Goal: Task Accomplishment & Management: Manage account settings

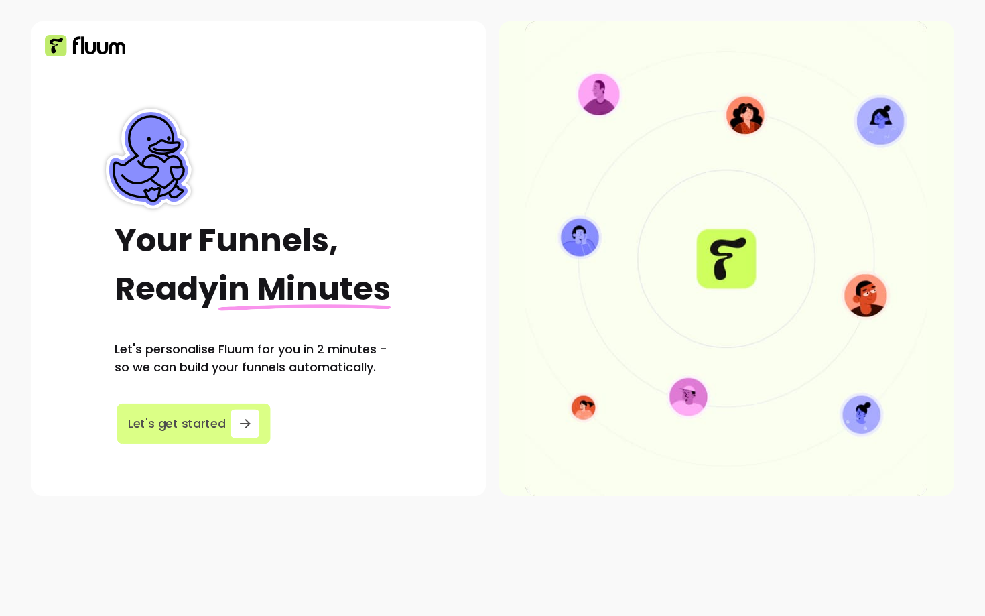
click at [218, 419] on span "Let's get started" at bounding box center [177, 423] width 98 height 18
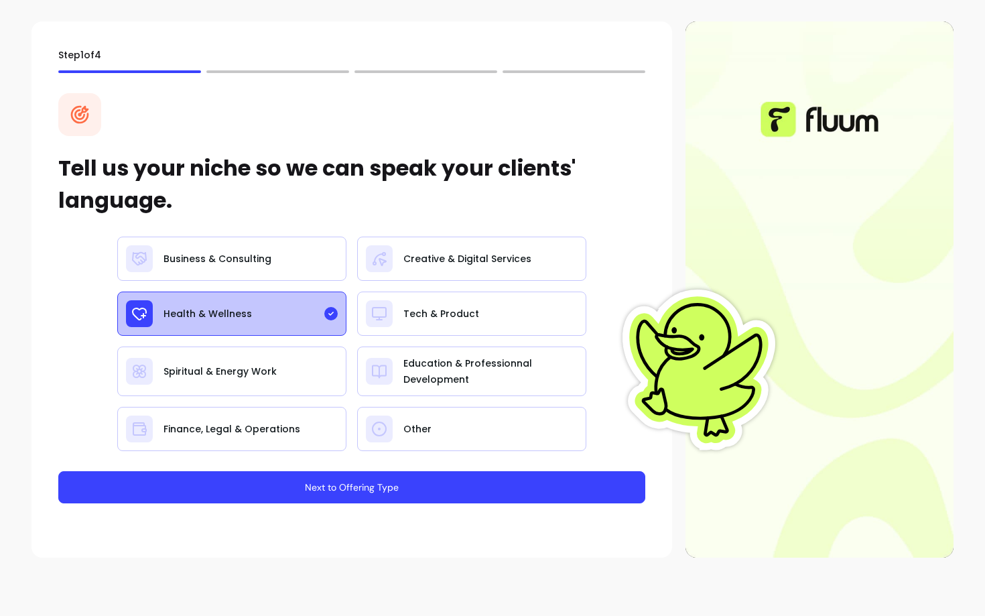
click at [301, 477] on button "Next to Offering Type" at bounding box center [351, 487] width 587 height 32
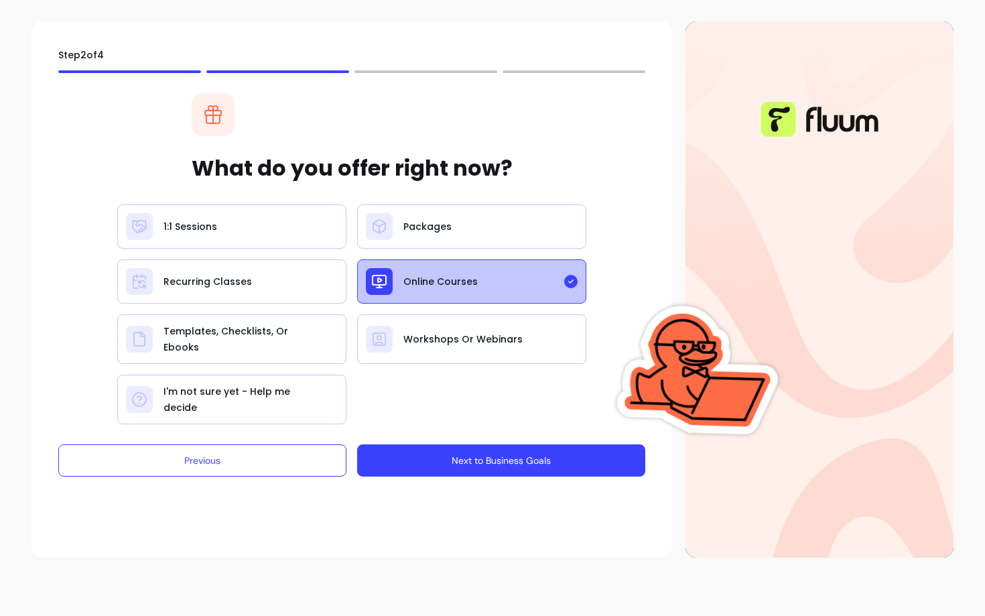
click at [419, 450] on button "Next to Business Goals" at bounding box center [501, 460] width 288 height 32
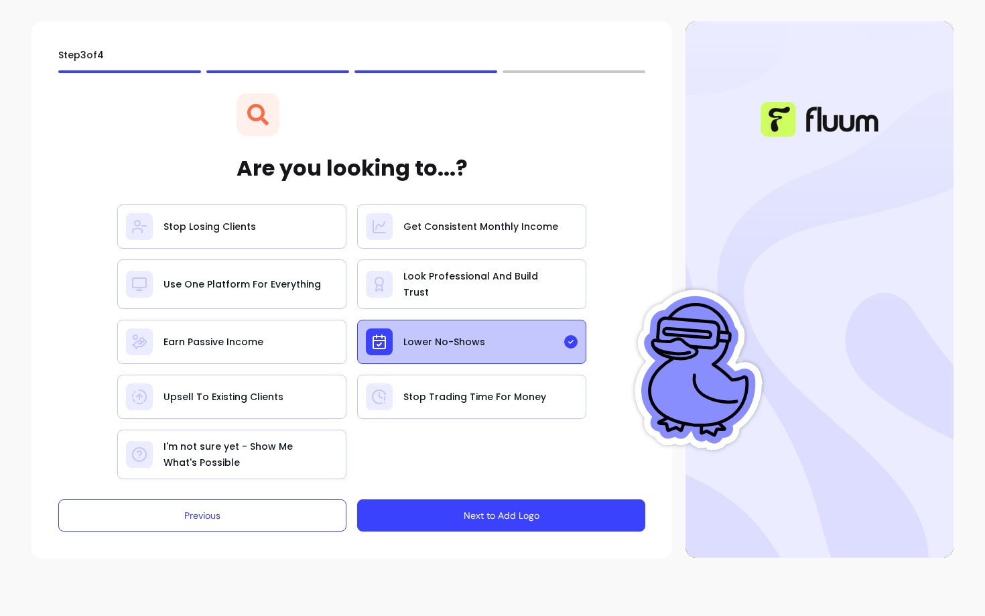
click at [474, 525] on div "Step 3 of 4 Are you looking to...? Stop Losing Clients Get Consistent Monthly I…" at bounding box center [351, 289] width 640 height 537
click at [468, 515] on button "Next to Add Logo" at bounding box center [500, 515] width 279 height 31
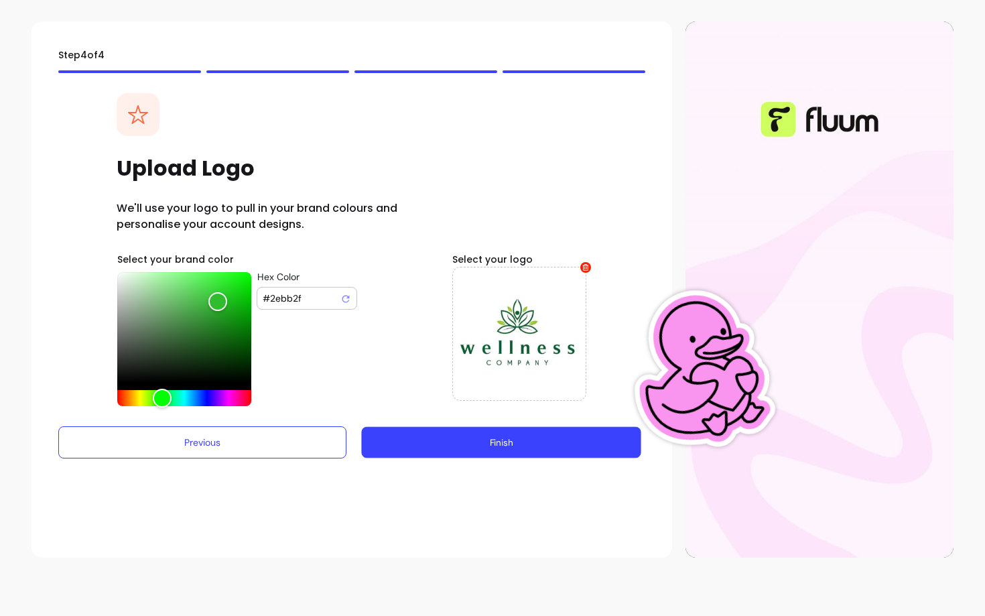
click at [464, 446] on button "Finish" at bounding box center [500, 442] width 279 height 31
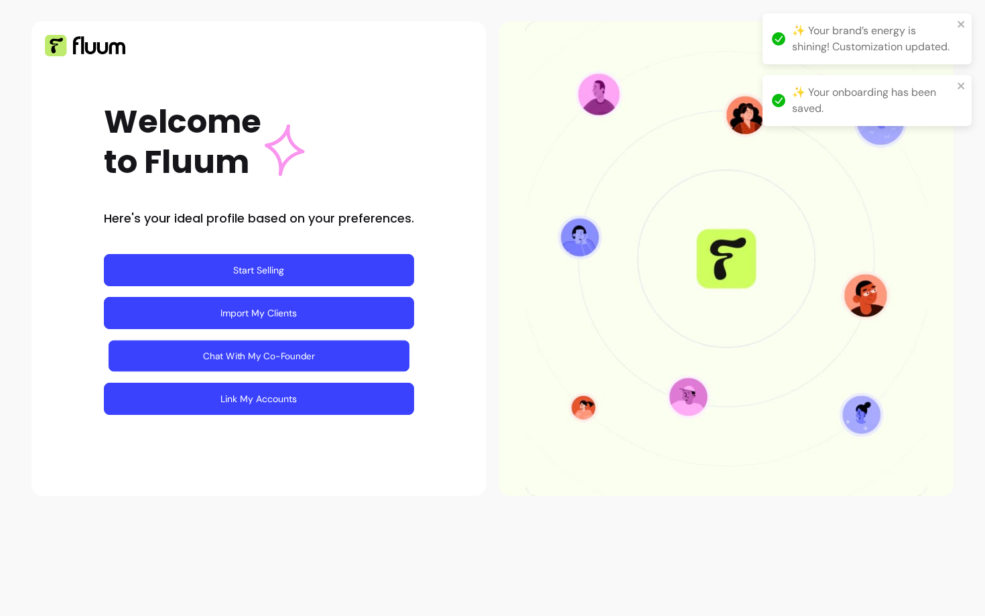
click at [289, 360] on link "Chat With My Co-Founder" at bounding box center [258, 355] width 301 height 31
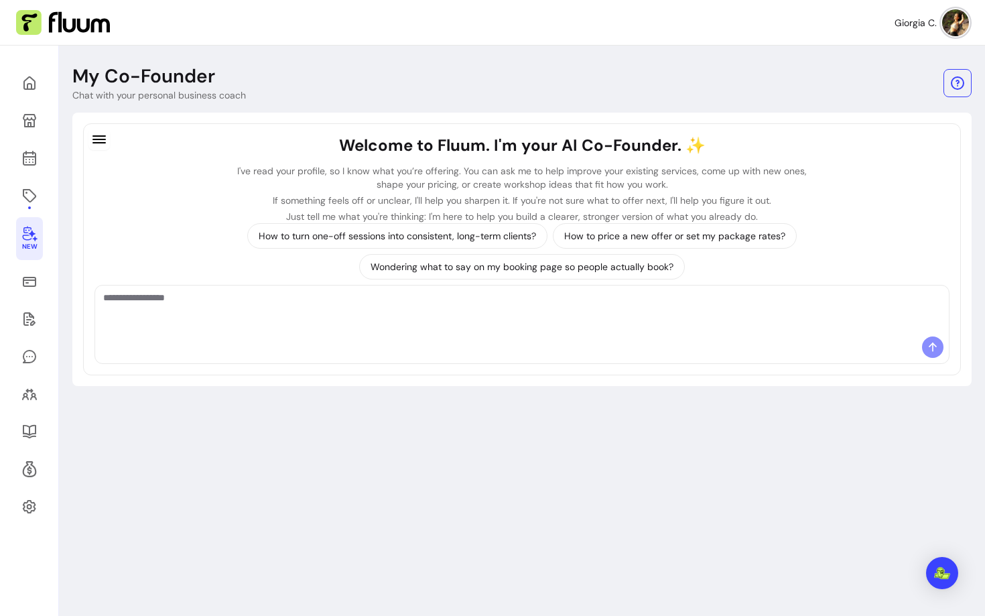
click at [950, 26] on img at bounding box center [955, 22] width 27 height 27
click at [24, 192] on icon at bounding box center [29, 196] width 16 height 16
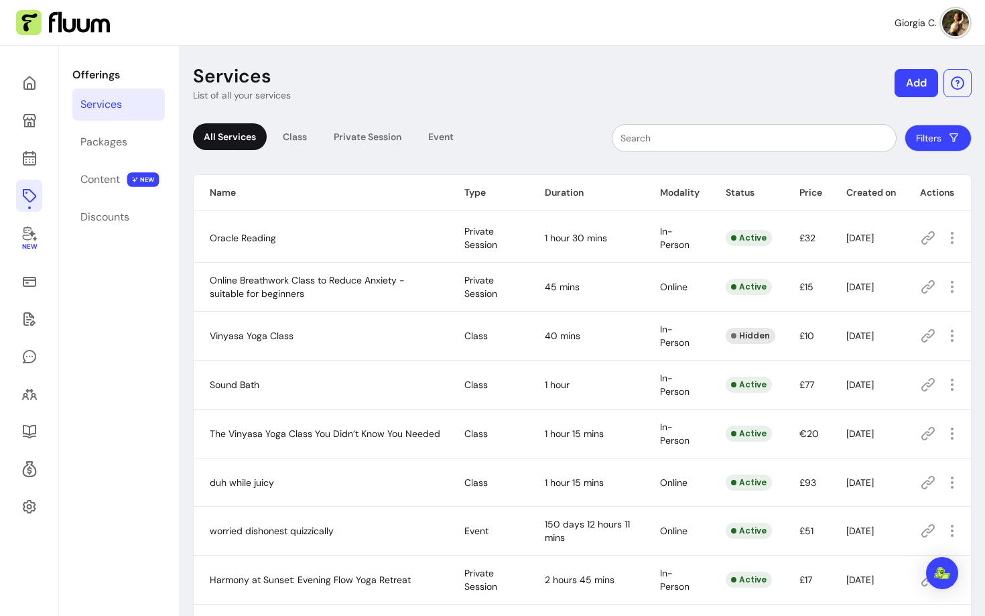
click at [916, 76] on button "Add" at bounding box center [916, 83] width 44 height 28
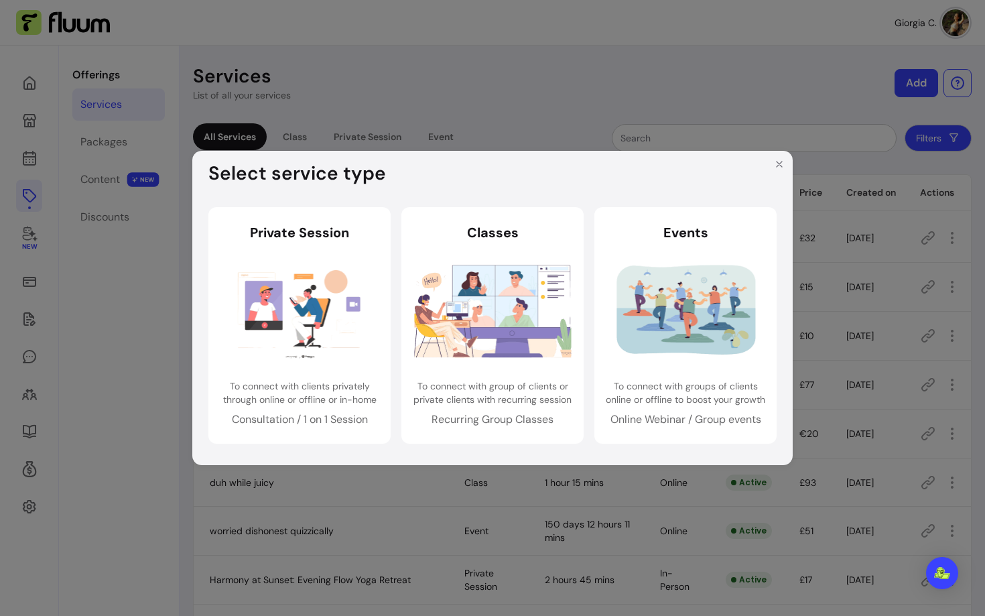
click at [566, 125] on div "Select service type Private Session Private Session To connect with clients pri…" at bounding box center [492, 308] width 985 height 616
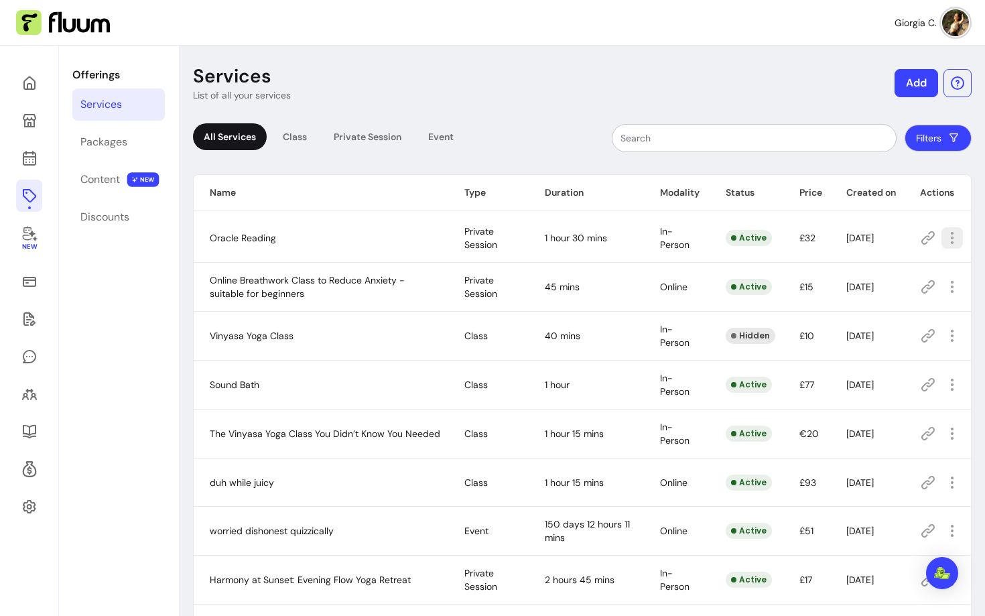
click at [949, 237] on icon "button" at bounding box center [952, 238] width 16 height 16
click at [853, 278] on li "Amend" at bounding box center [895, 284] width 123 height 21
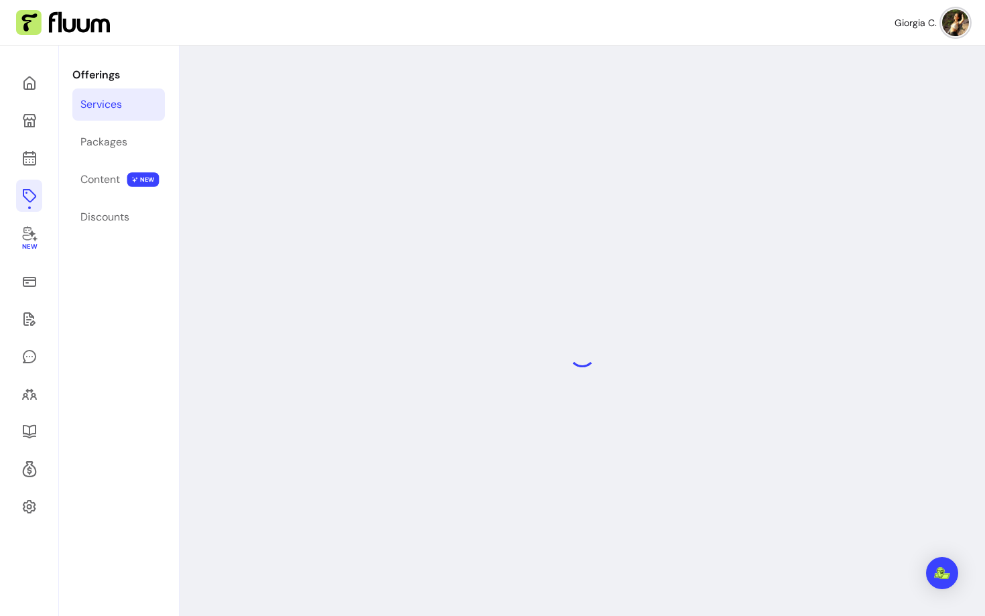
select select "**"
select select "***"
select select "**********"
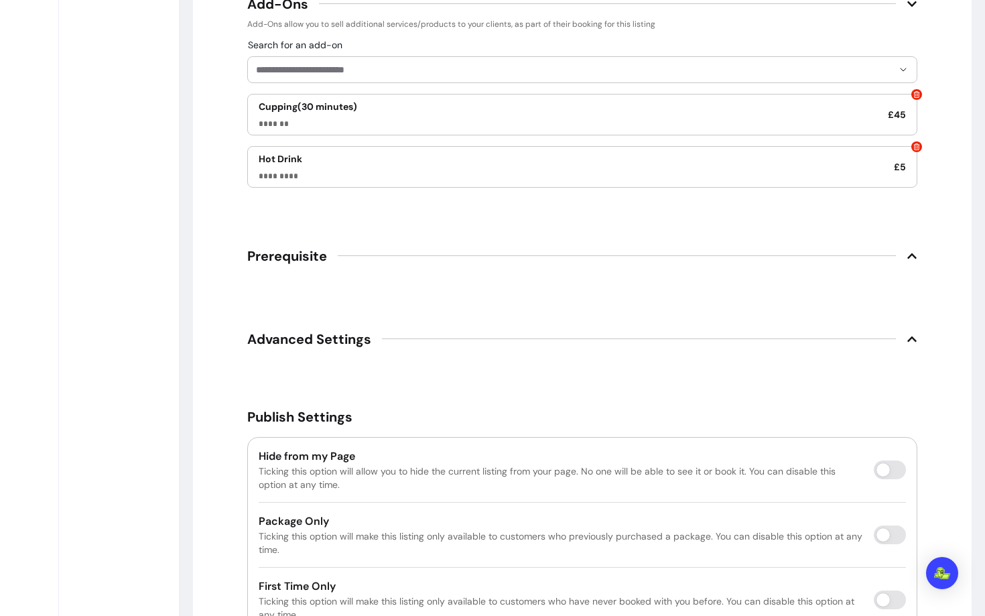
scroll to position [2269, 0]
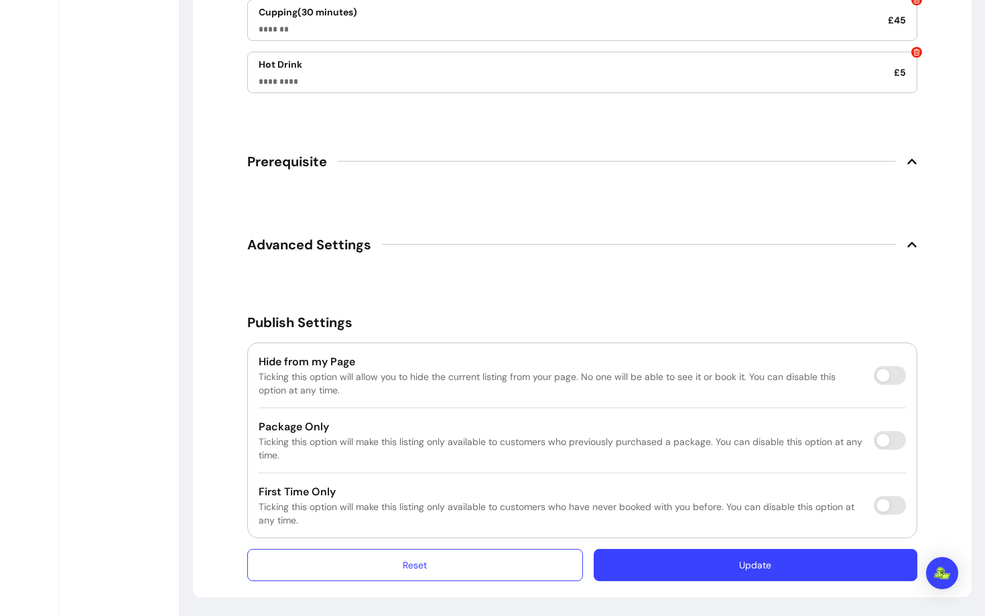
click at [326, 160] on span "Prerequisite" at bounding box center [287, 161] width 80 height 19
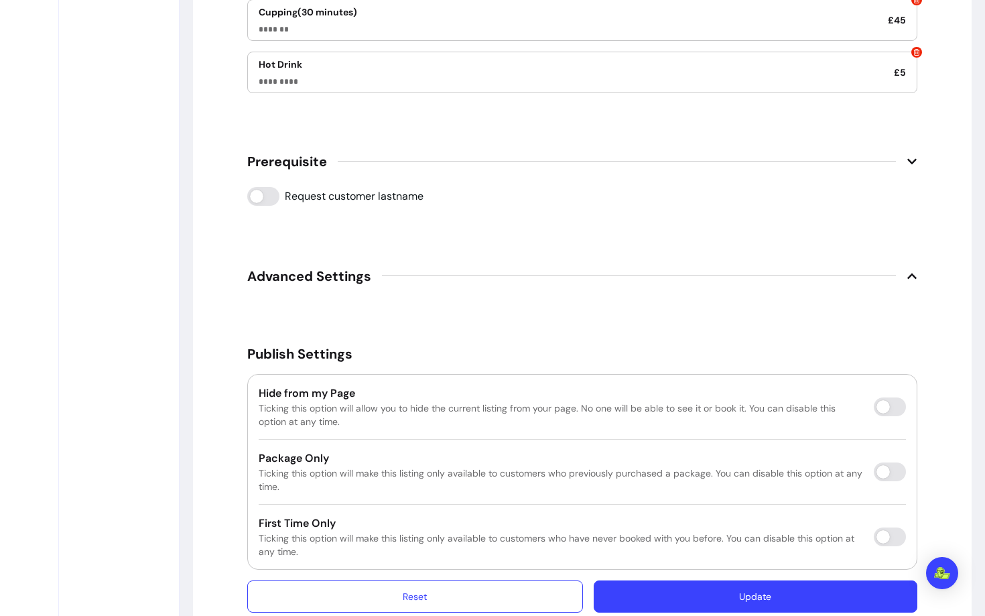
click at [322, 159] on span "Prerequisite" at bounding box center [287, 161] width 80 height 19
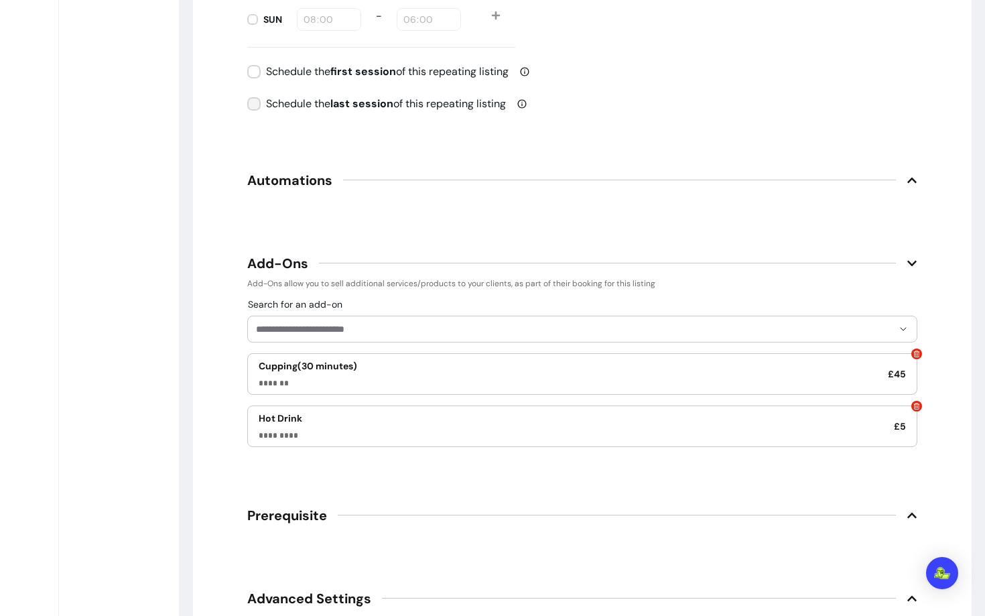
scroll to position [1926, 0]
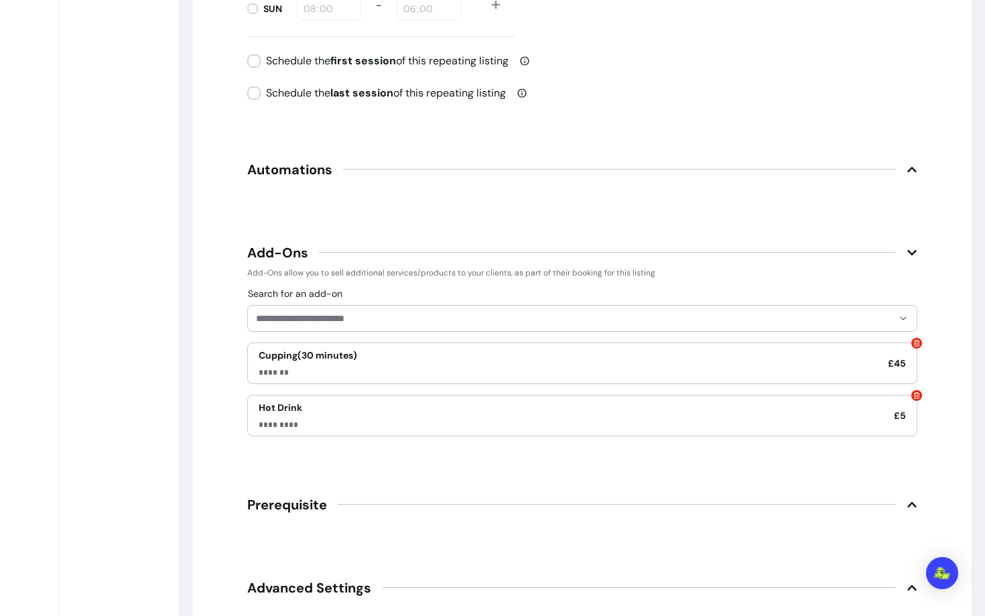
click at [312, 165] on span "Automations" at bounding box center [289, 169] width 85 height 19
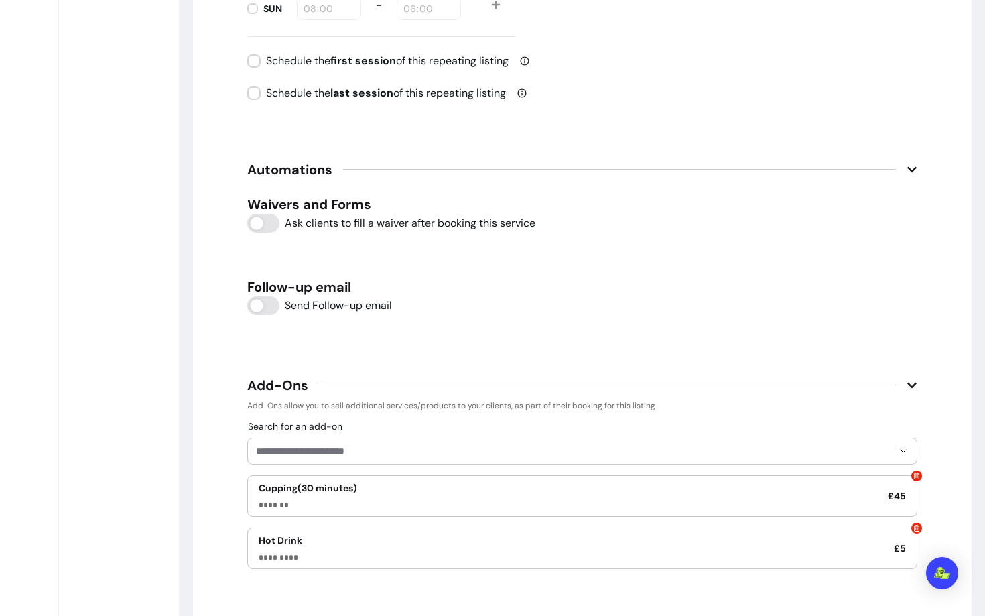
click at [312, 165] on span "Automations" at bounding box center [289, 169] width 85 height 19
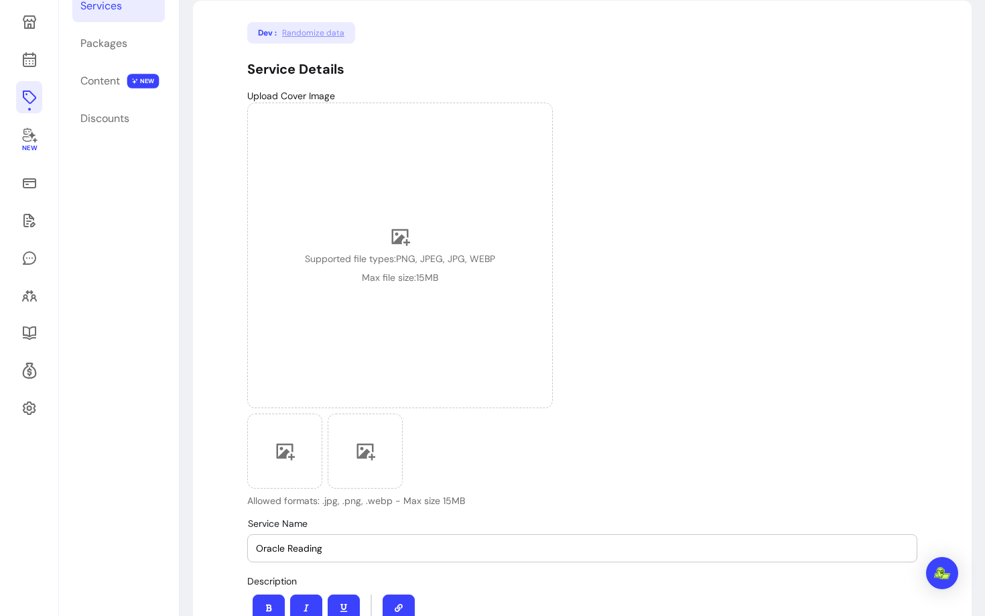
scroll to position [0, 0]
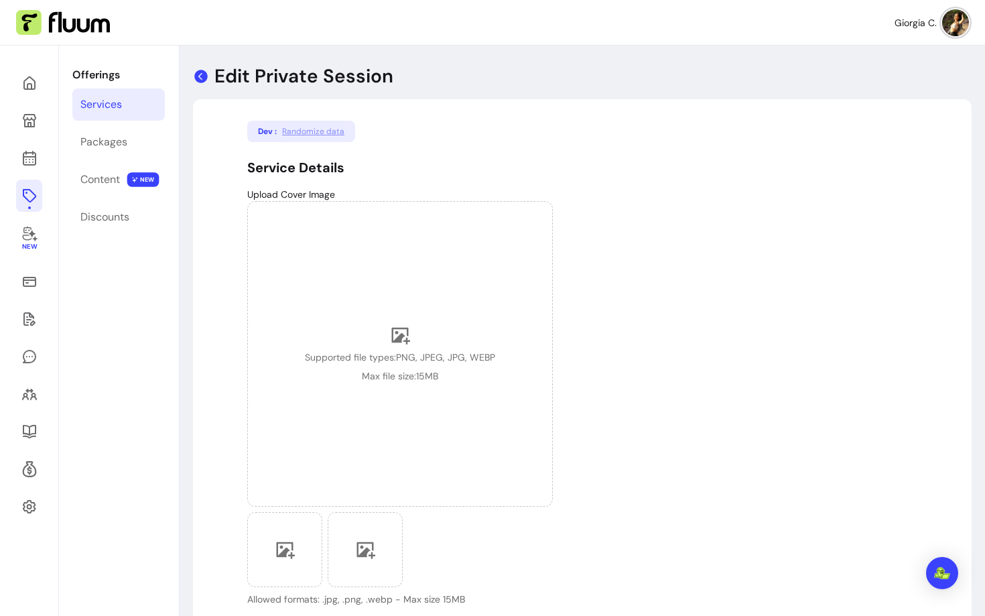
click at [196, 72] on icon at bounding box center [200, 76] width 13 height 13
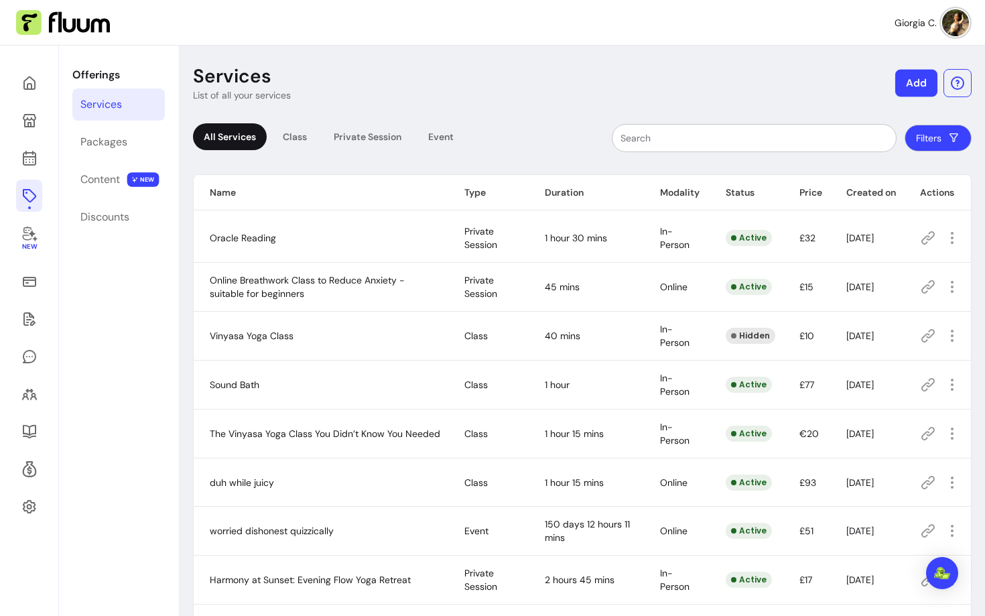
click at [906, 80] on button "Add" at bounding box center [916, 83] width 42 height 27
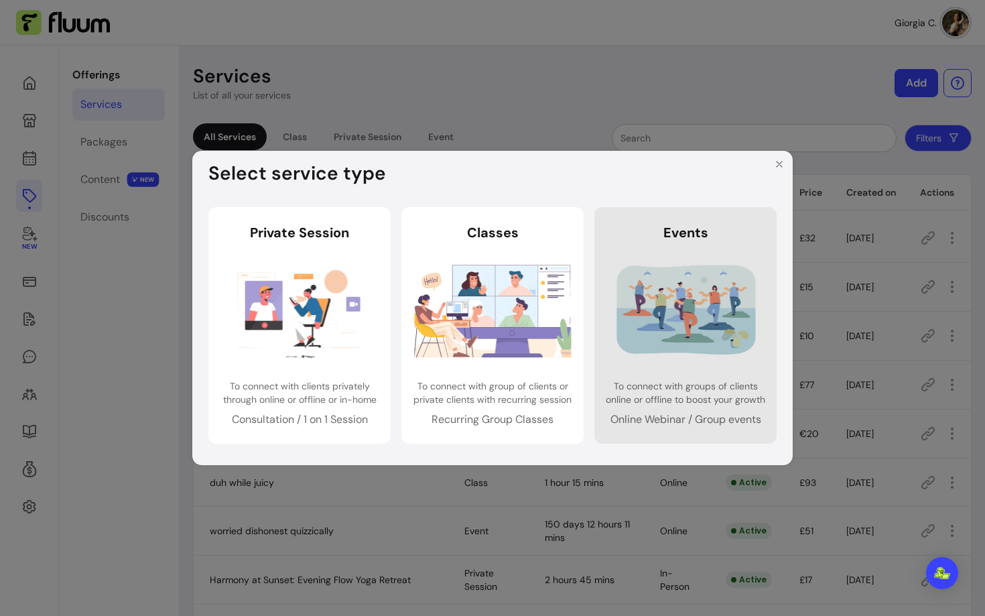
click at [657, 334] on img at bounding box center [685, 310] width 157 height 105
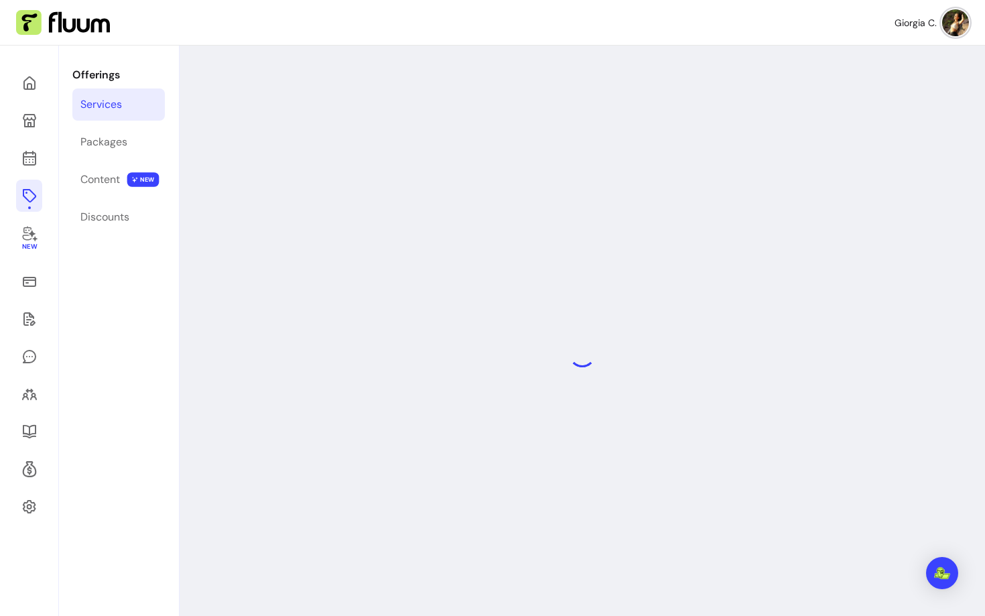
select select "***"
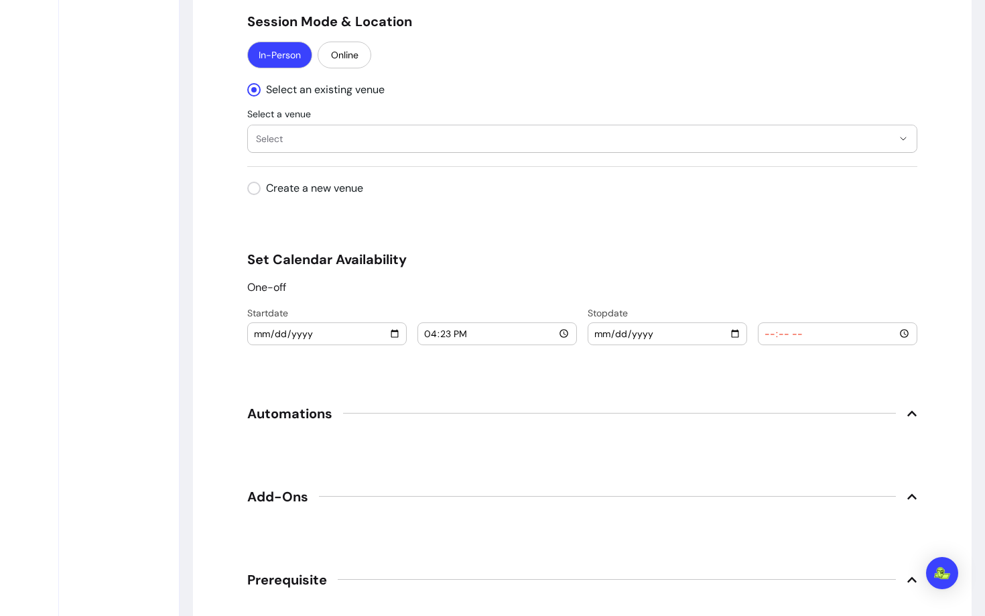
scroll to position [1400, 0]
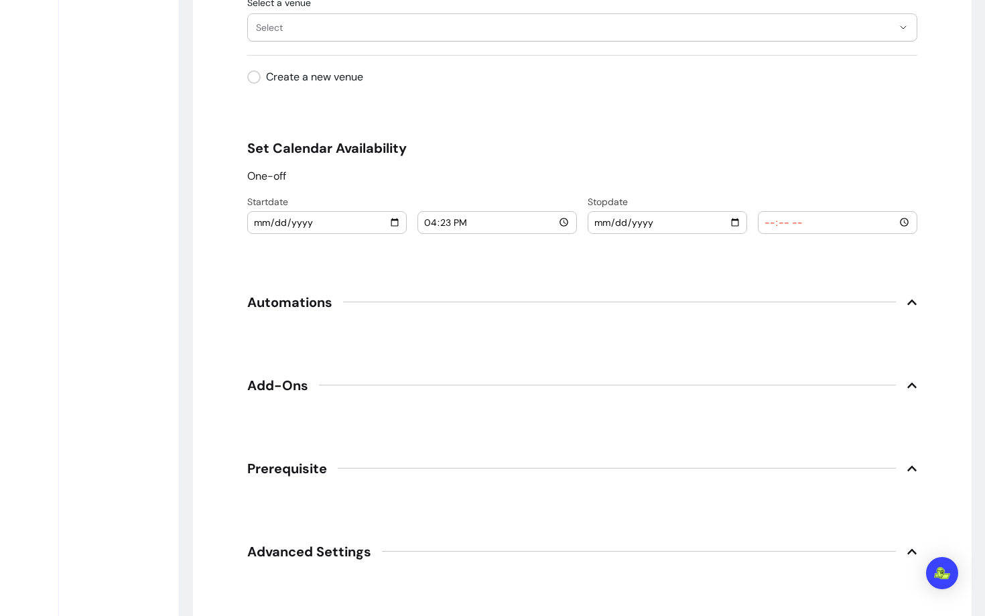
click at [273, 458] on span "Prerequisite" at bounding box center [582, 468] width 670 height 29
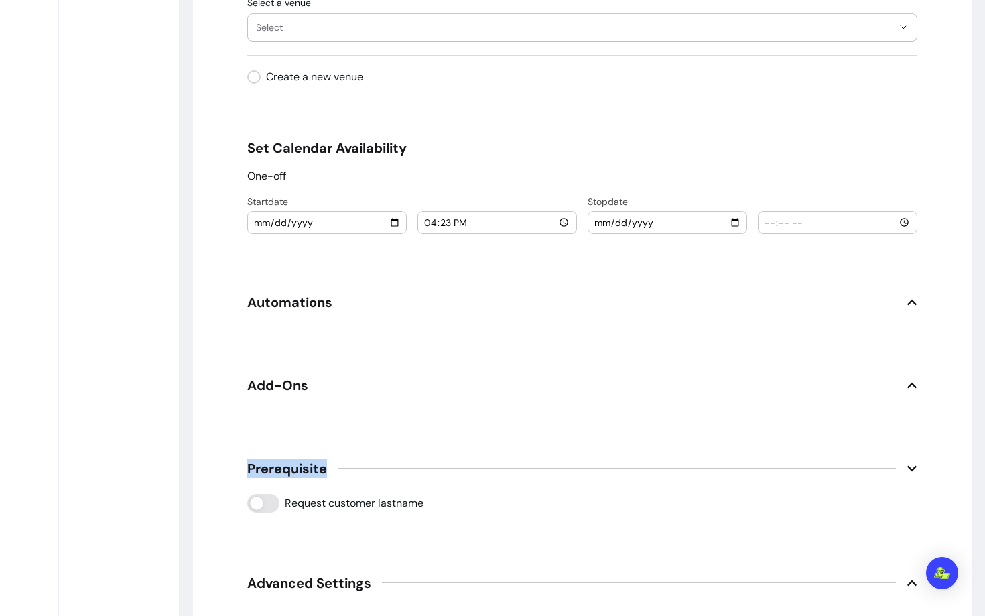
click at [273, 458] on span "Prerequisite" at bounding box center [582, 468] width 670 height 29
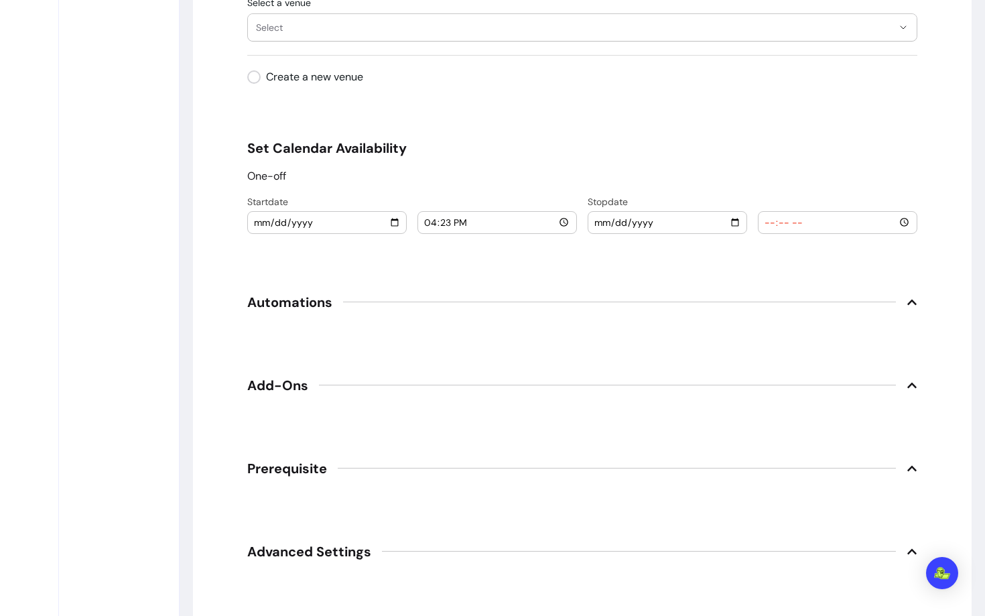
click at [324, 304] on span "Automations" at bounding box center [289, 302] width 85 height 19
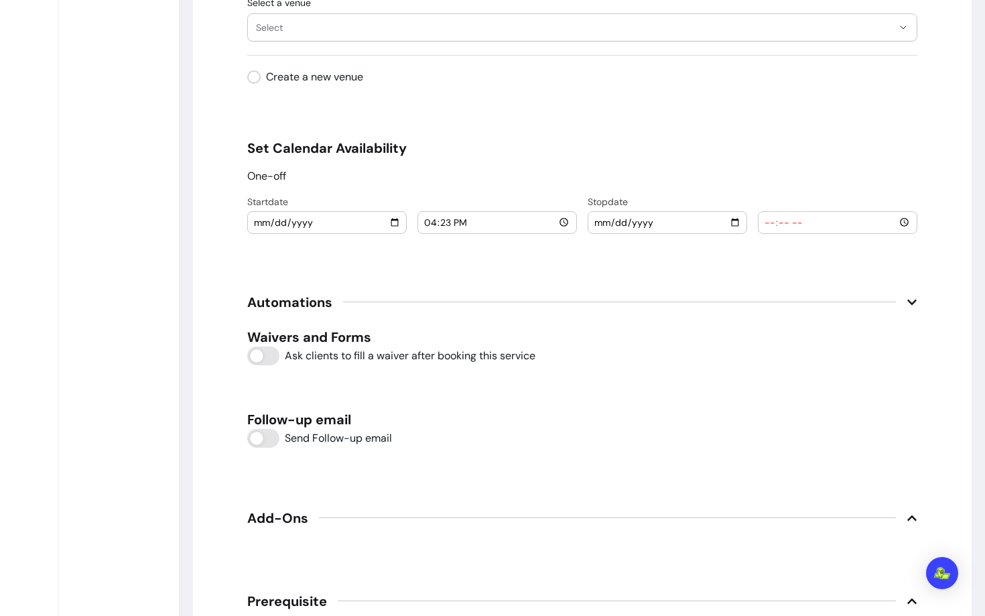
click at [324, 304] on span "Automations" at bounding box center [289, 302] width 85 height 19
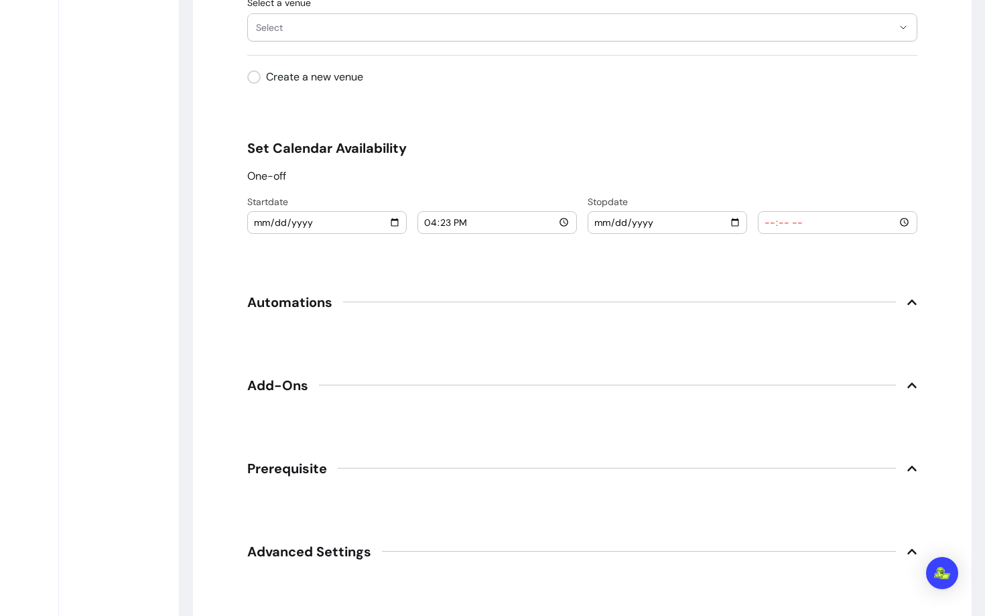
scroll to position [1509, 0]
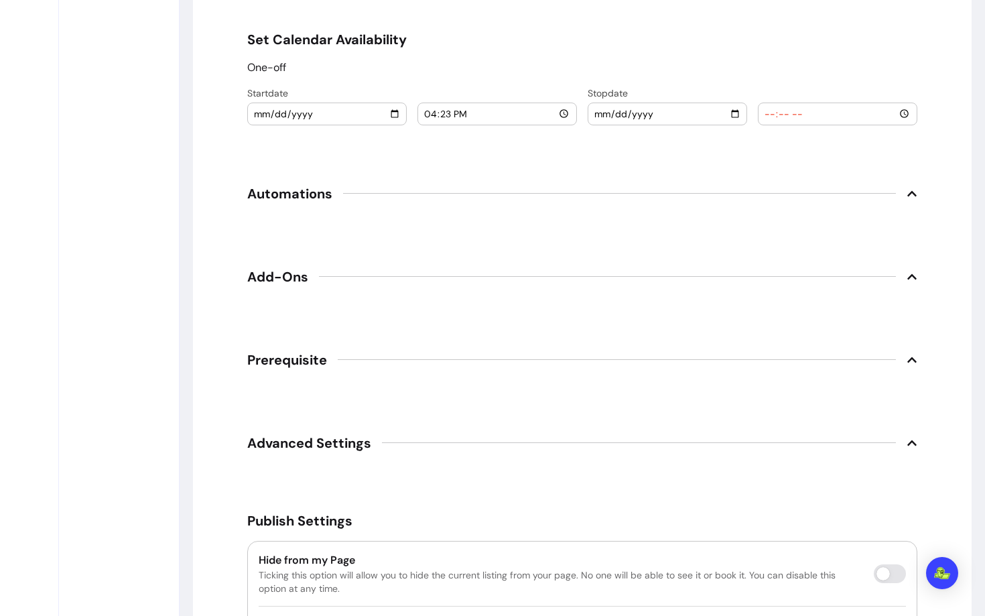
click at [276, 362] on span "Prerequisite" at bounding box center [287, 359] width 80 height 19
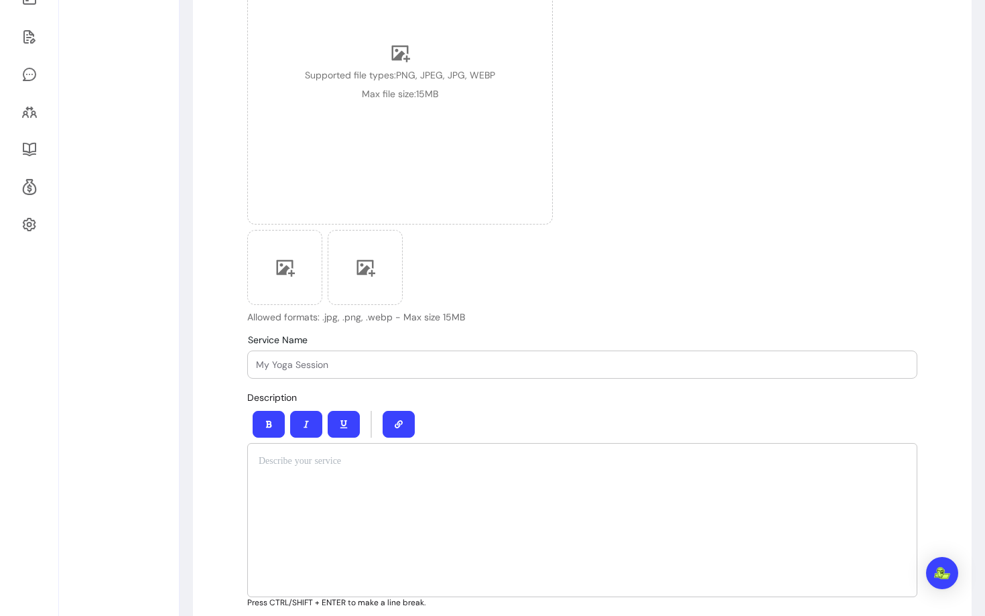
scroll to position [0, 0]
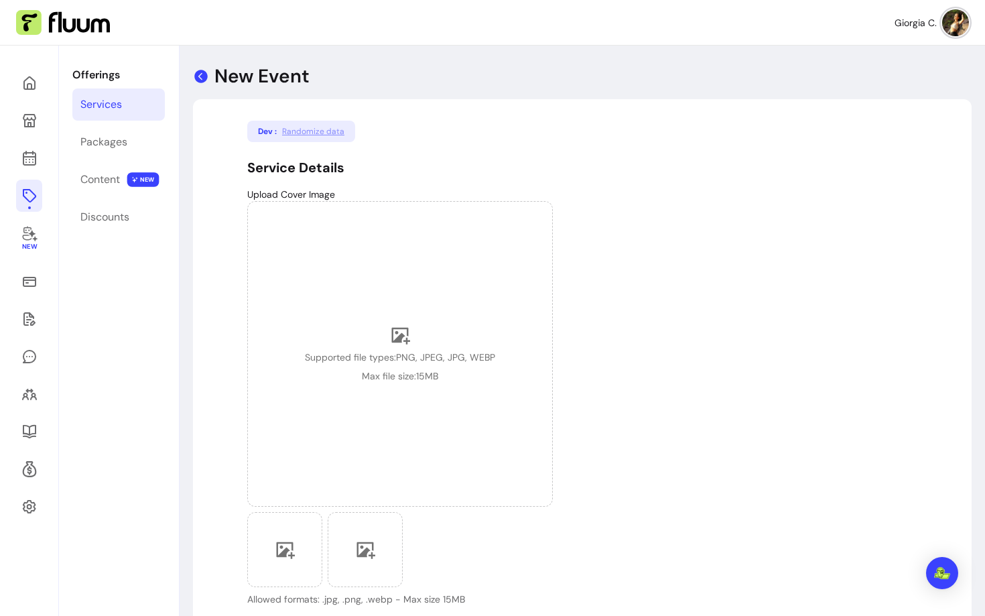
click at [202, 80] on icon at bounding box center [201, 76] width 16 height 16
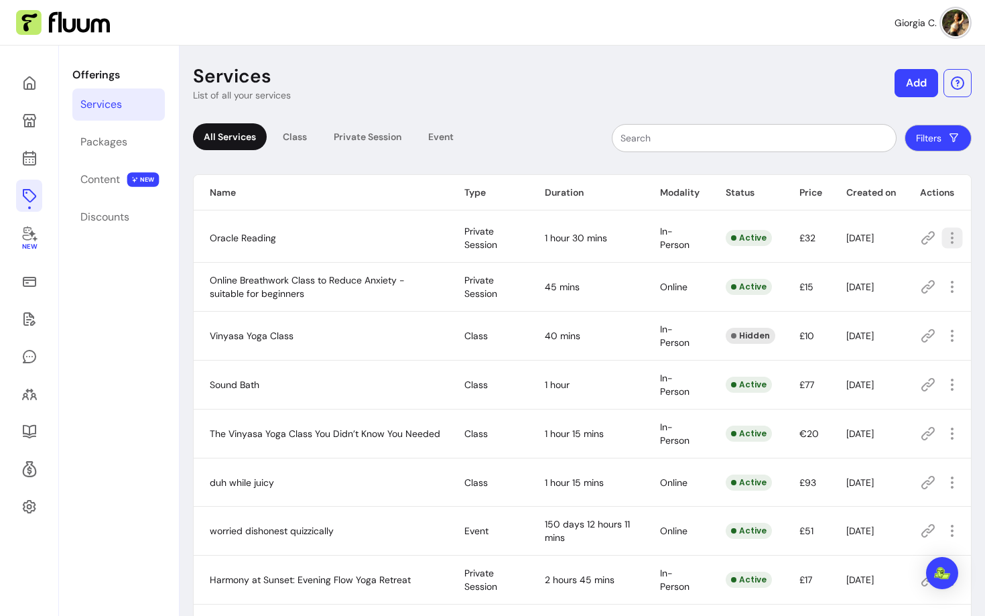
click at [951, 245] on icon "button" at bounding box center [951, 237] width 15 height 15
click at [870, 284] on span "Amend" at bounding box center [903, 284] width 98 height 13
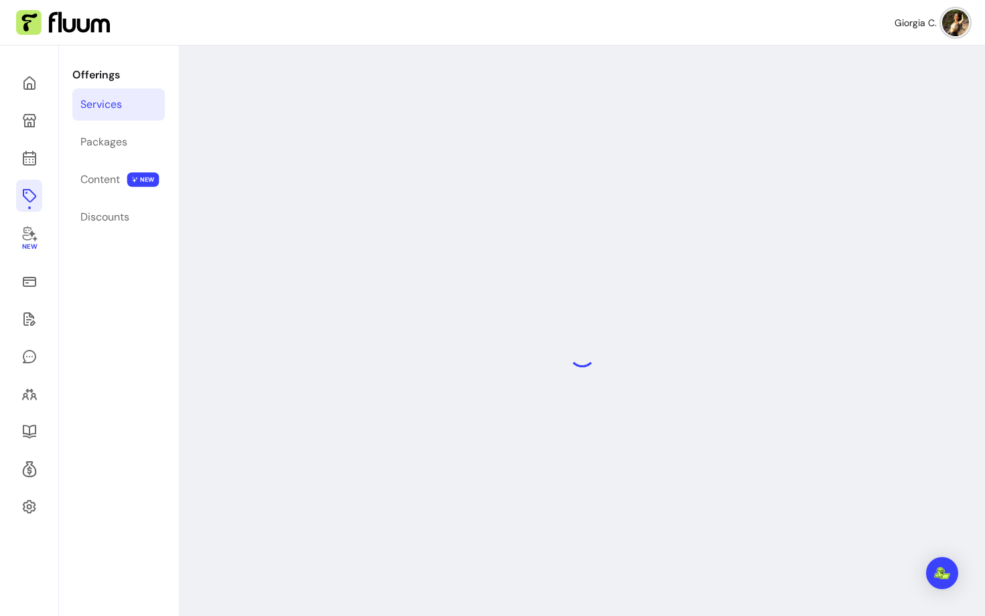
select select "**"
select select "***"
select select "**********"
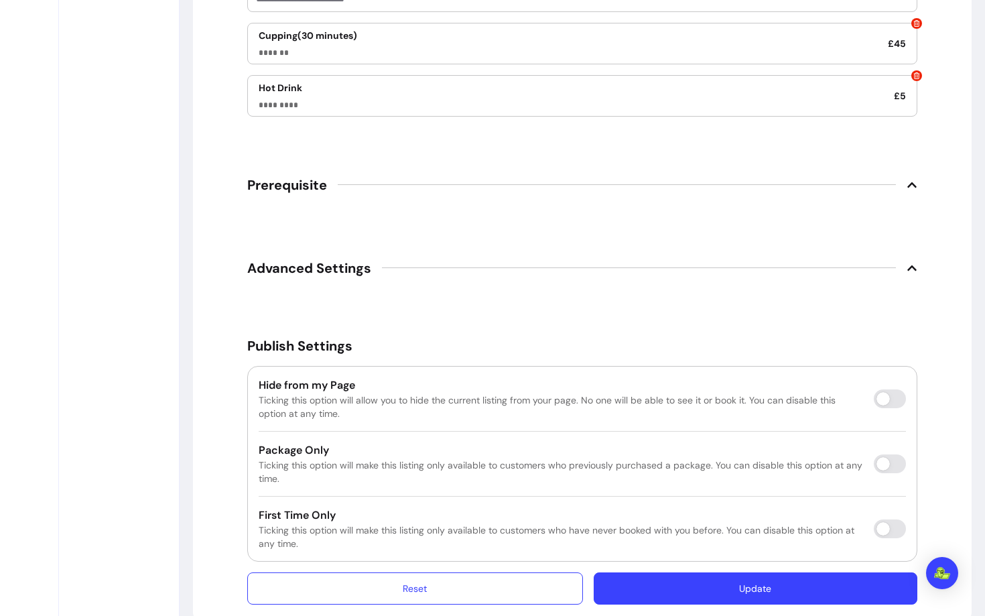
scroll to position [2269, 0]
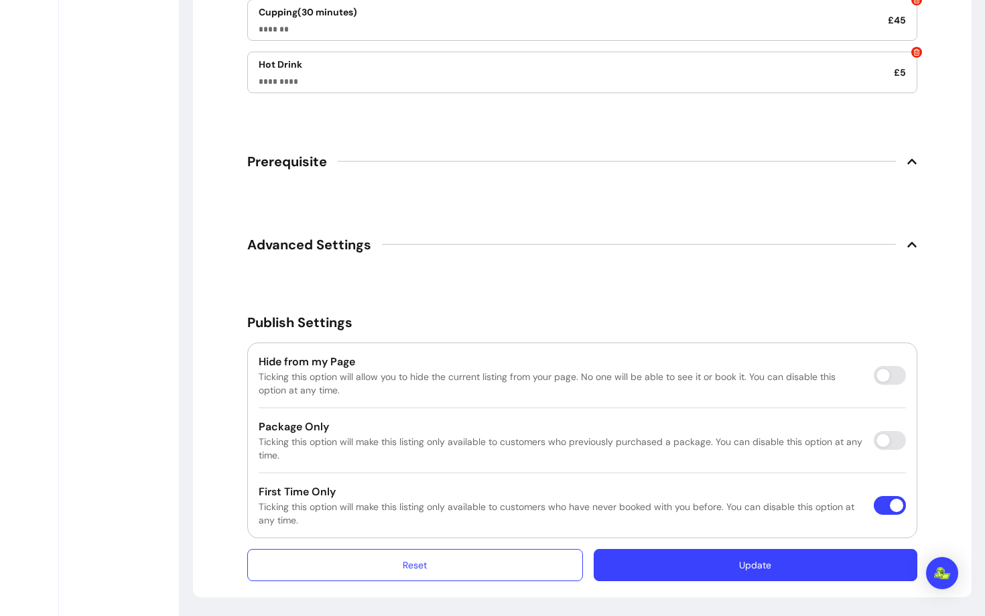
click at [740, 561] on button "Update" at bounding box center [756, 565] width 324 height 32
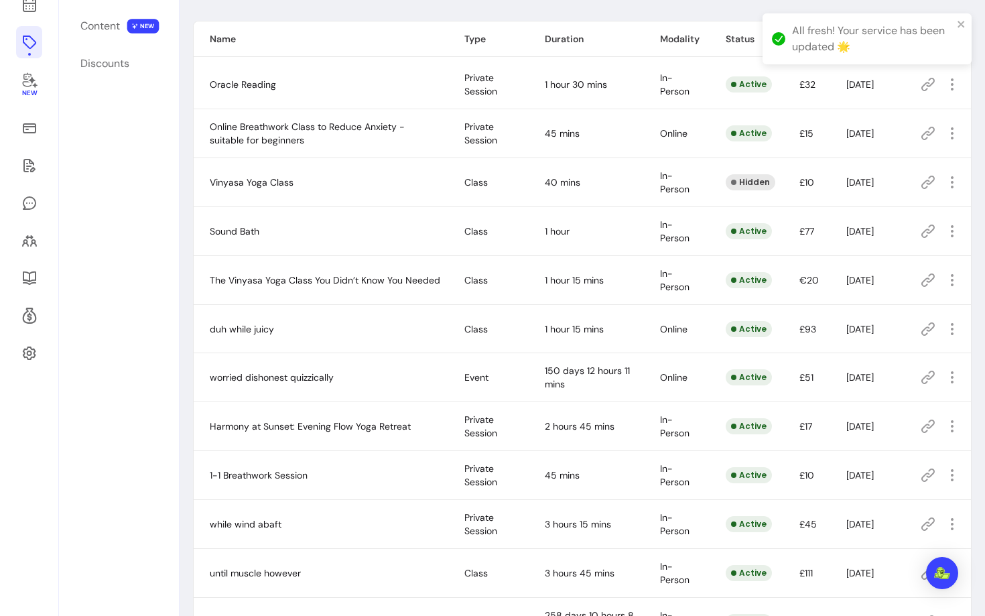
scroll to position [46, 0]
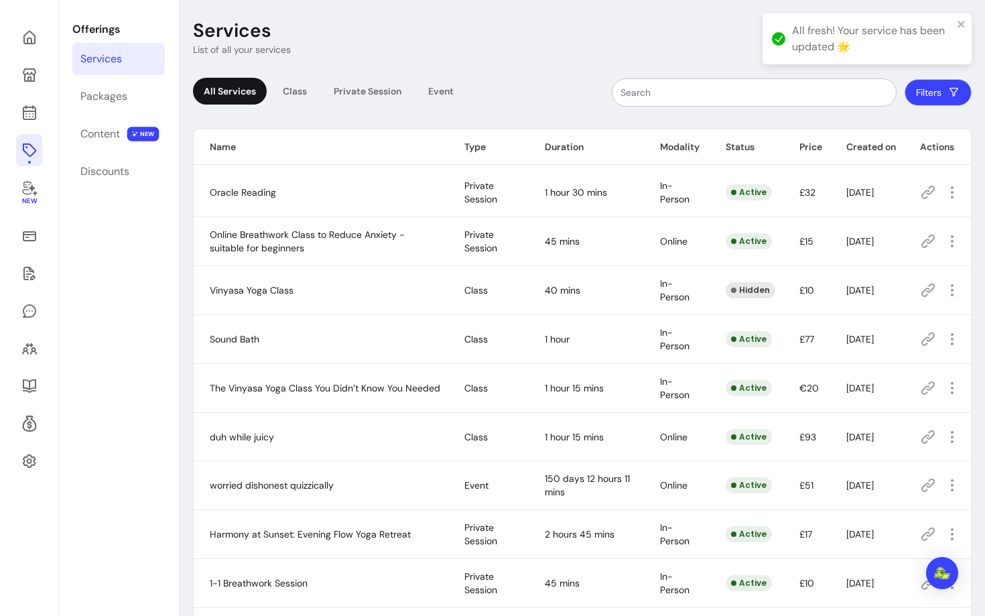
click at [927, 184] on div at bounding box center [941, 192] width 43 height 21
click at [927, 192] on icon at bounding box center [928, 192] width 16 height 16
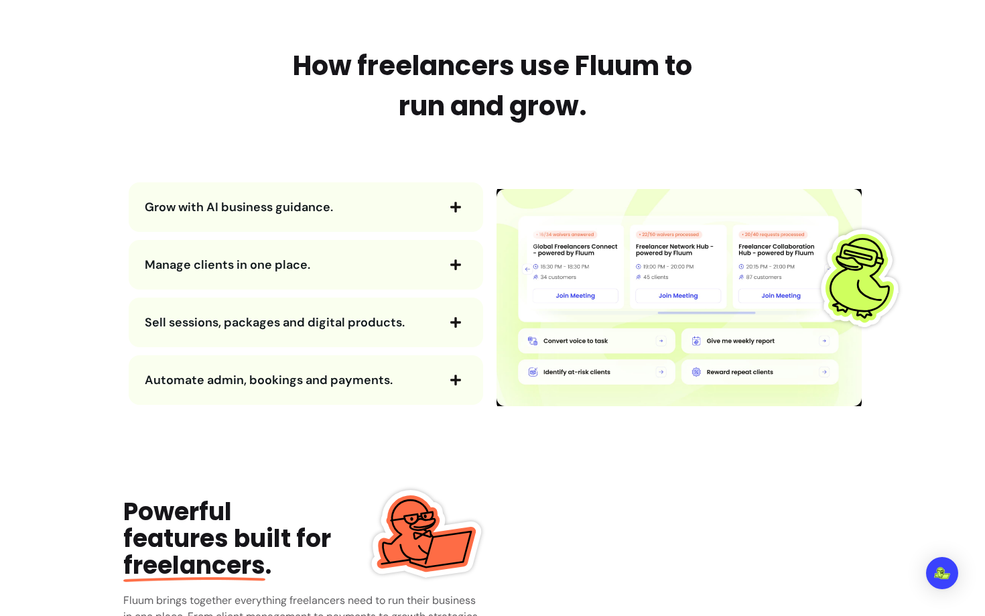
scroll to position [1407, 0]
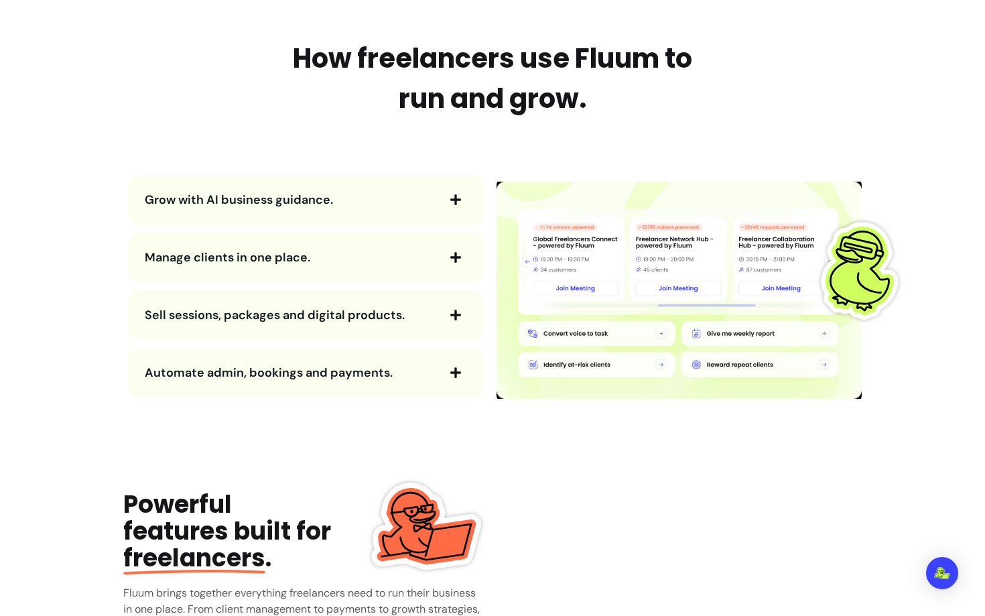
click at [354, 272] on div "Manage clients in one place." at bounding box center [306, 257] width 354 height 50
click at [352, 255] on span "Manage clients in one place." at bounding box center [290, 257] width 291 height 19
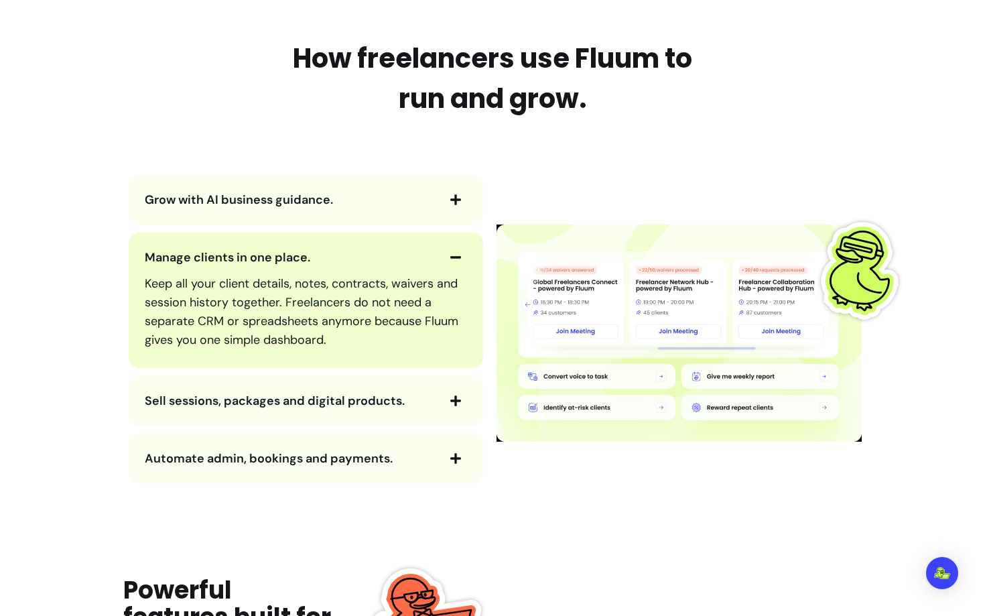
click at [344, 379] on div "Sell sessions, packages and digital products." at bounding box center [306, 401] width 354 height 50
click at [346, 291] on p "Keep all your client details, notes, contracts, waivers and session history tog…" at bounding box center [306, 311] width 322 height 75
click at [345, 316] on p "Keep all your client details, notes, contracts, waivers and session history tog…" at bounding box center [306, 311] width 322 height 75
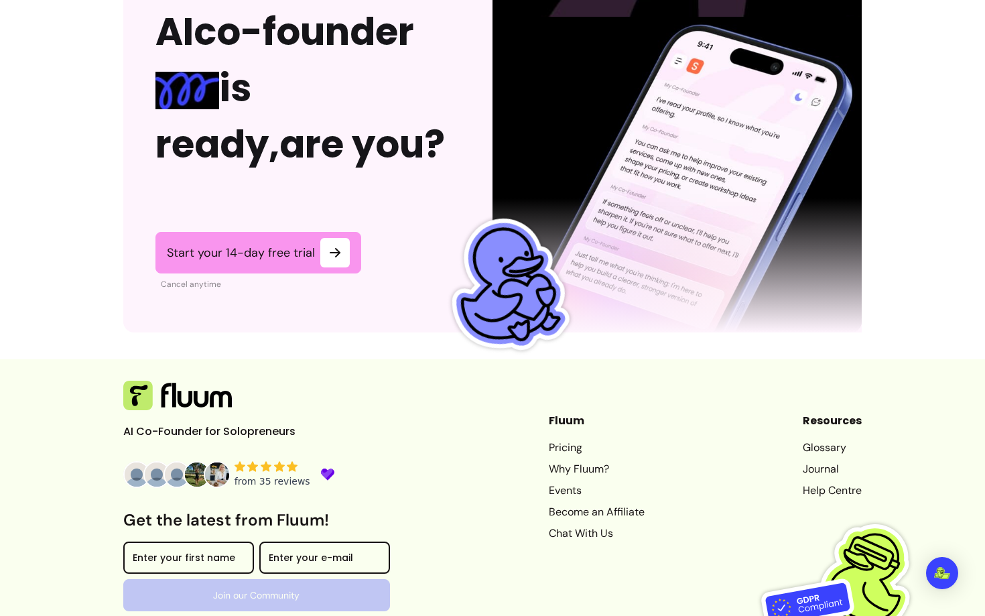
scroll to position [3384, 0]
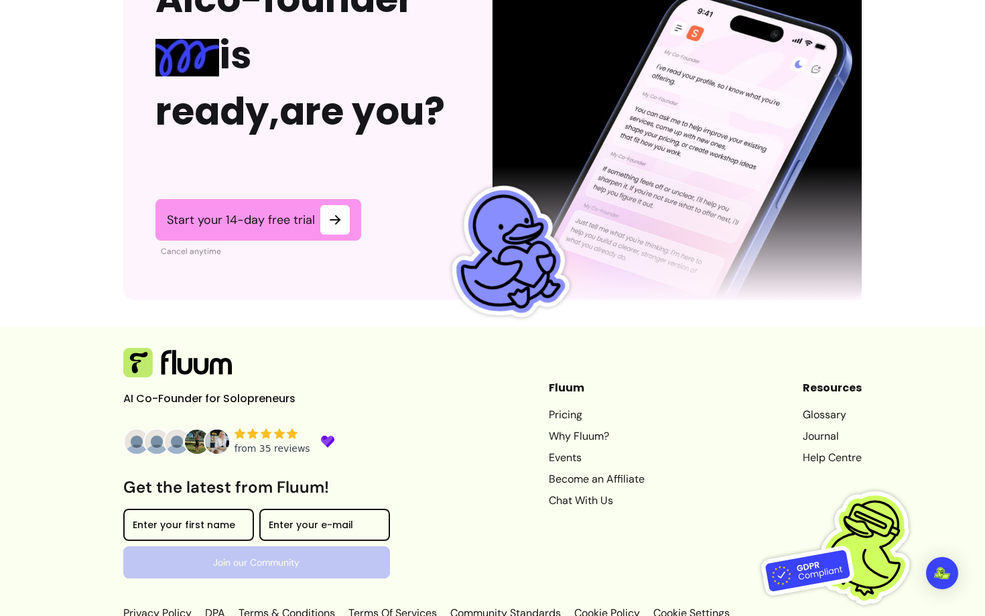
click at [549, 407] on link "Pricing" at bounding box center [597, 415] width 96 height 16
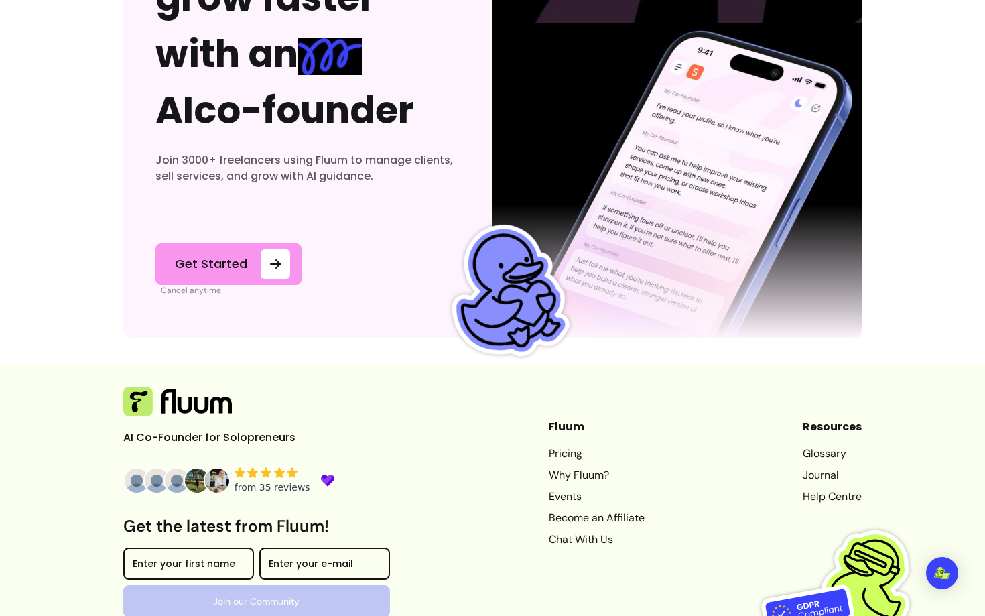
scroll to position [6436, 0]
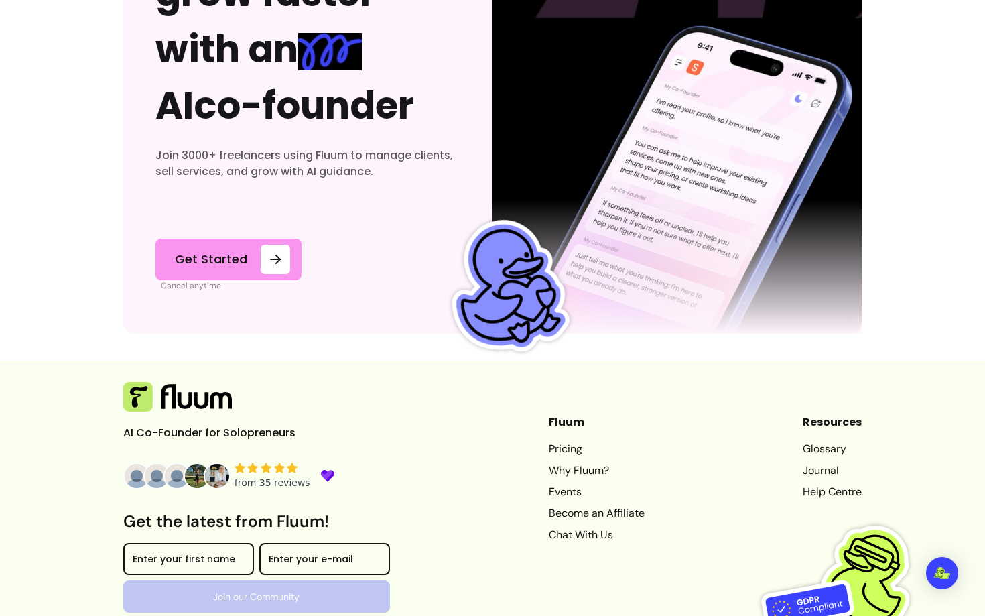
click at [563, 465] on link "Why Fluum?" at bounding box center [597, 470] width 96 height 16
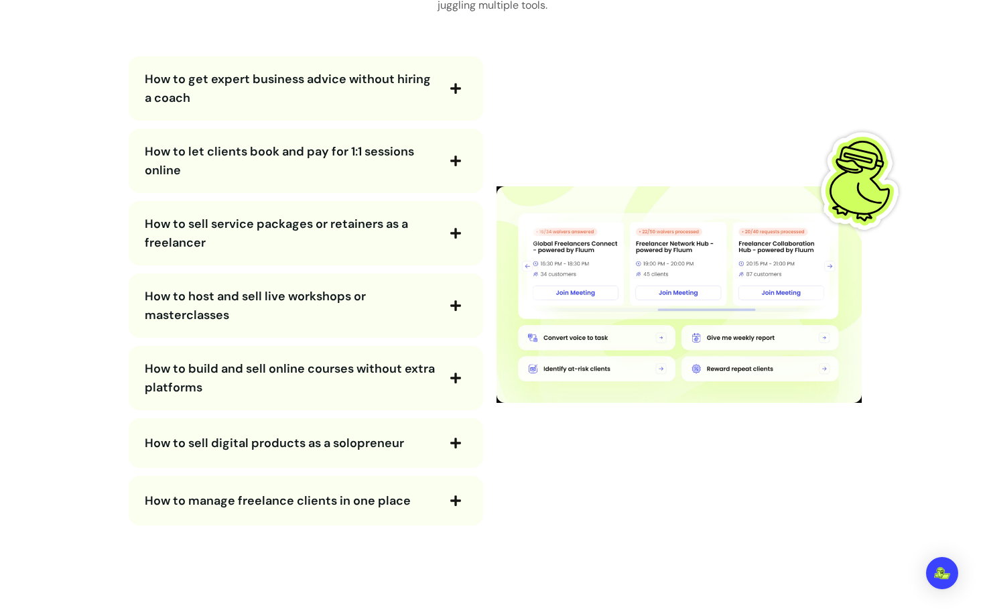
scroll to position [2425, 0]
click at [409, 330] on div "How to host and sell live workshops or masterclasses" at bounding box center [306, 306] width 354 height 64
click at [406, 314] on span "How to host and sell live workshops or masterclasses" at bounding box center [290, 306] width 291 height 38
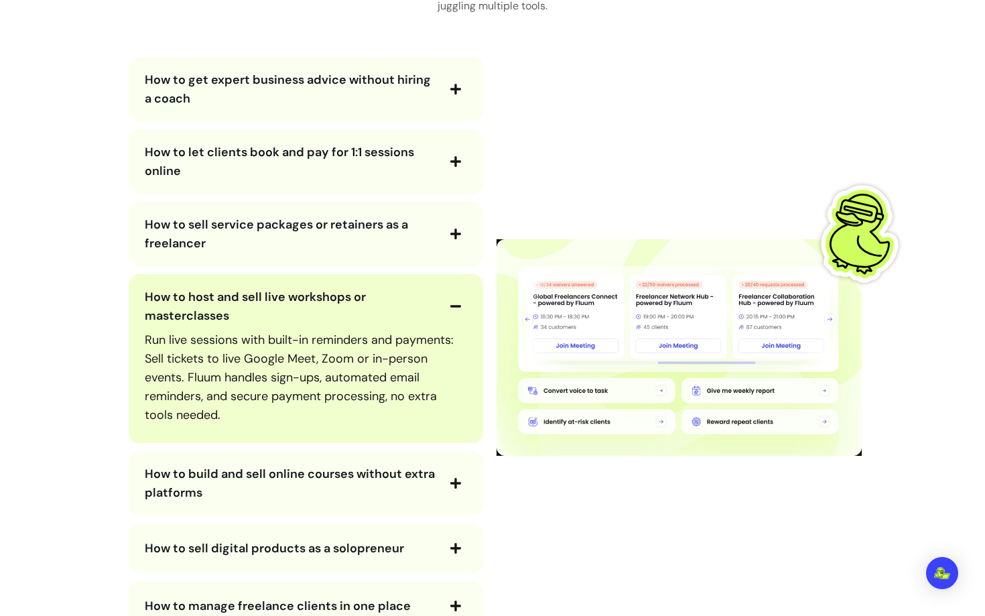
click at [377, 470] on span "How to build and sell online courses without extra platforms" at bounding box center [290, 483] width 290 height 35
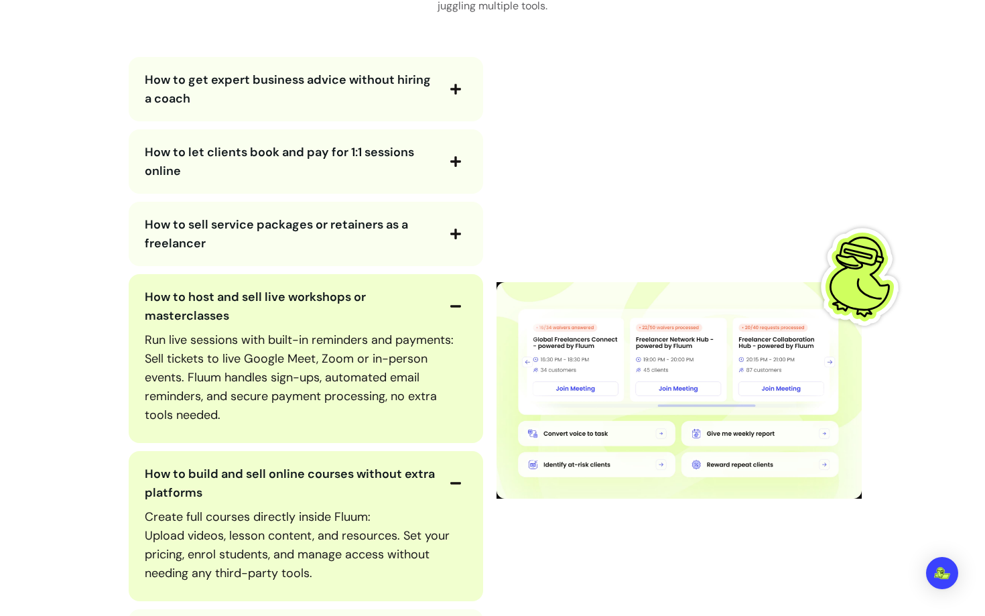
click at [383, 309] on span "How to host and sell live workshops or masterclasses" at bounding box center [290, 306] width 291 height 38
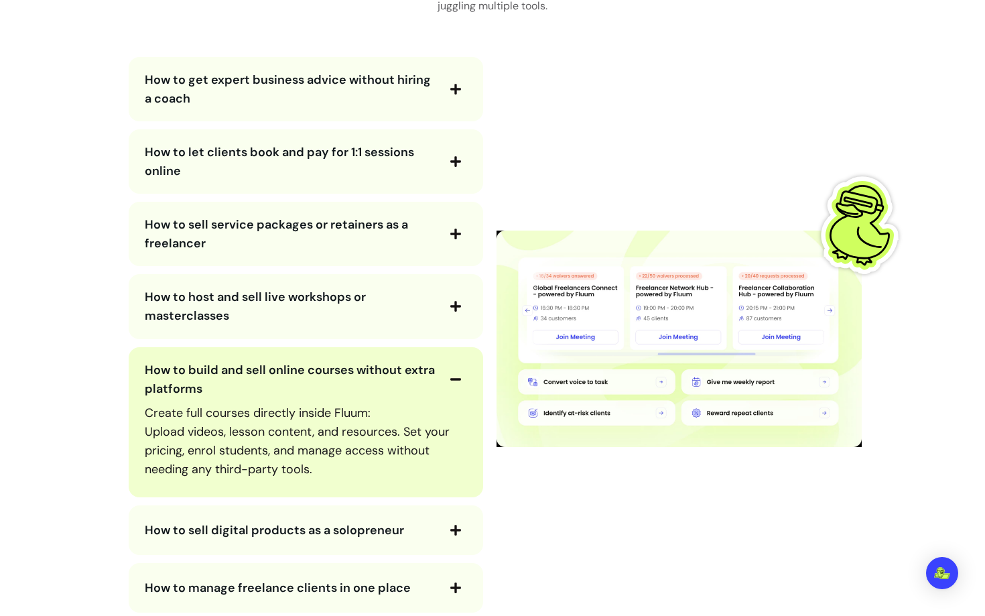
click at [366, 423] on p "Create full courses directly inside Fluum: Upload videos, lesson content, and r…" at bounding box center [306, 440] width 322 height 75
click at [366, 385] on span "How to build and sell online courses without extra platforms" at bounding box center [290, 379] width 291 height 38
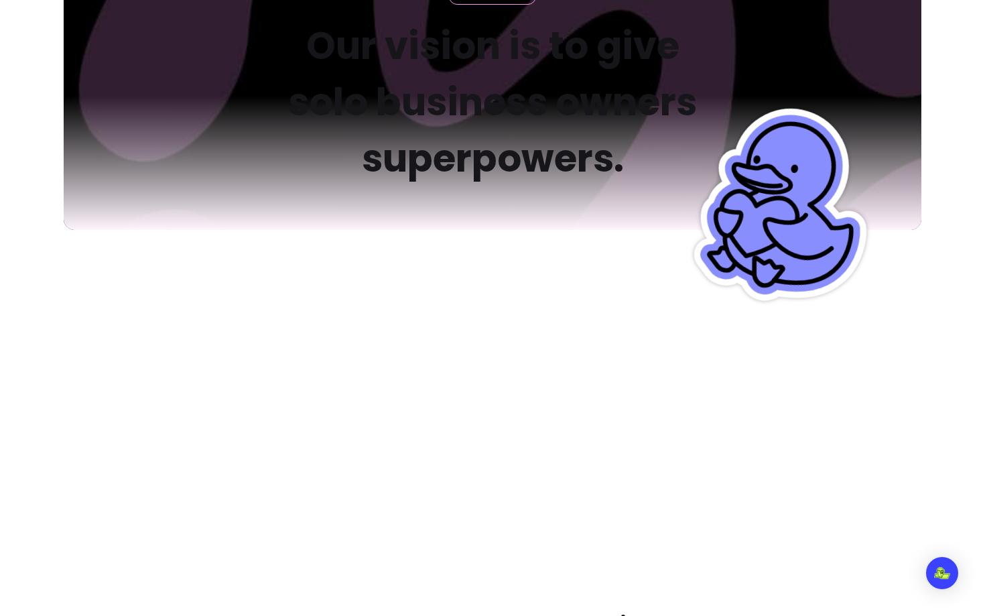
scroll to position [0, 0]
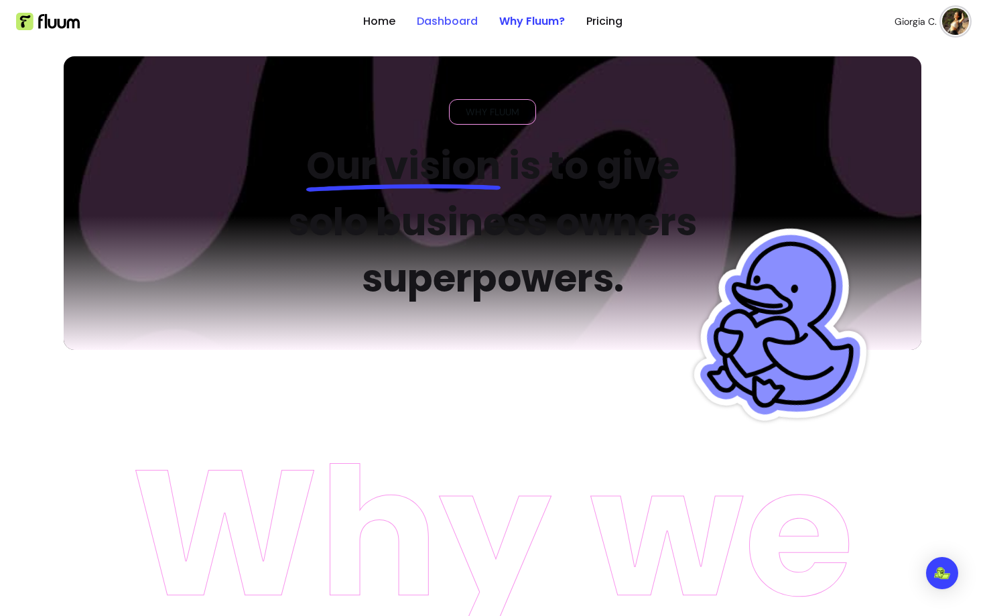
click at [440, 22] on link "Dashboard" at bounding box center [447, 21] width 61 height 16
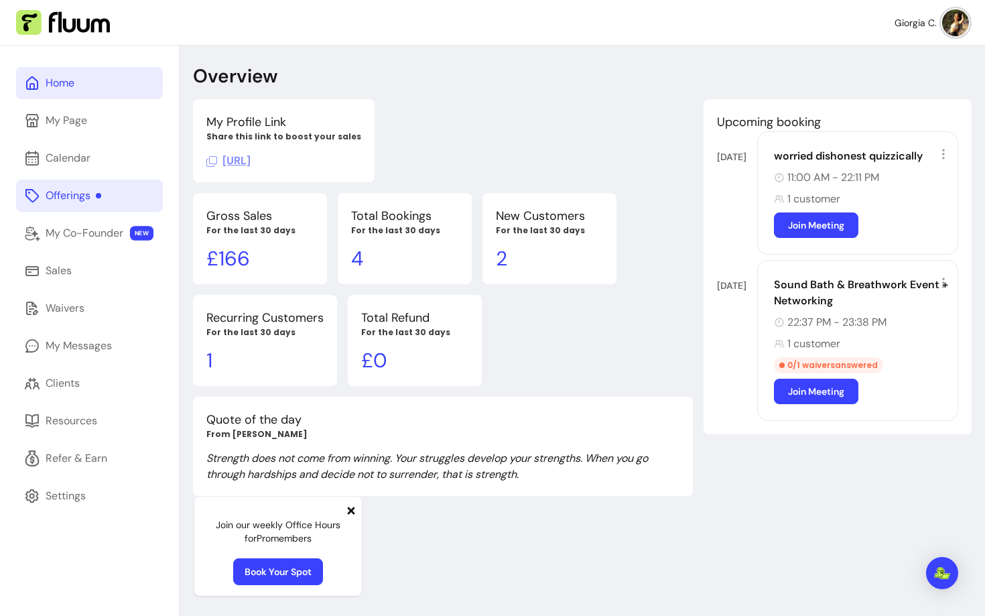
click at [129, 193] on link "Offerings" at bounding box center [89, 196] width 147 height 32
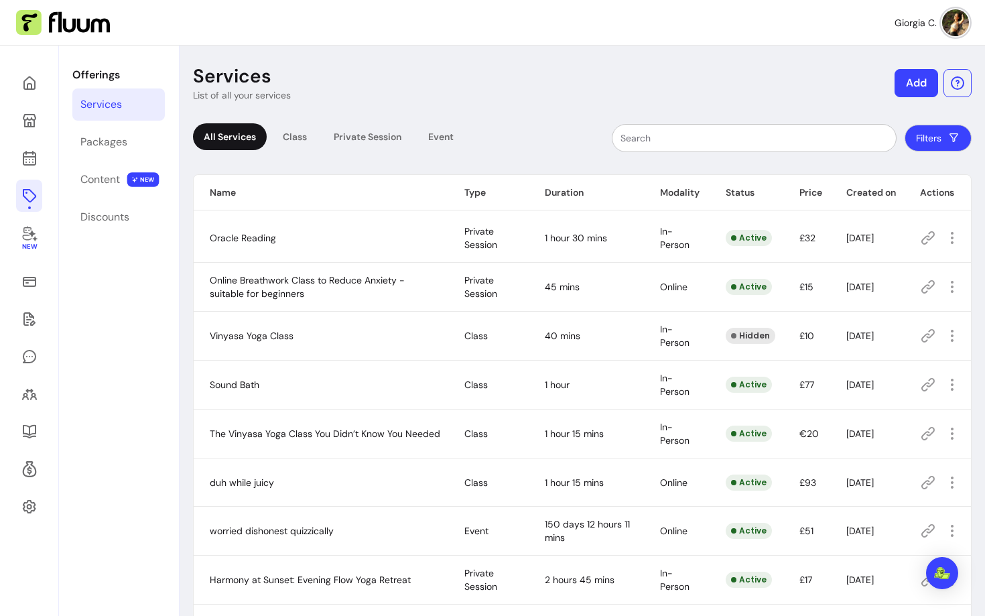
click at [925, 243] on icon at bounding box center [928, 238] width 16 height 16
